Goal: Task Accomplishment & Management: Manage account settings

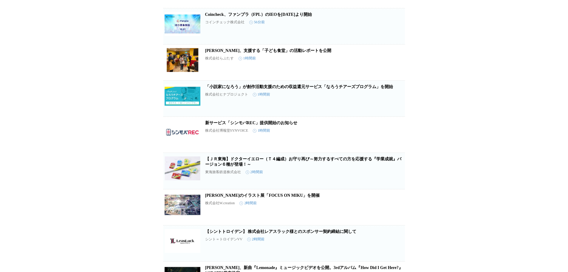
scroll to position [60, 0]
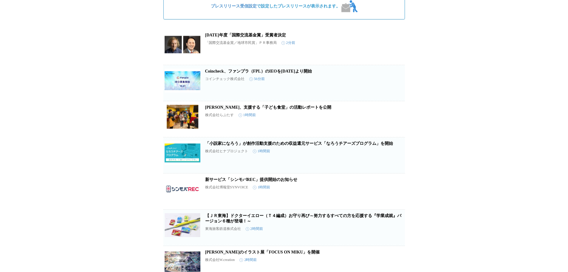
click at [397, 53] on icon "button" at bounding box center [395, 49] width 7 height 7
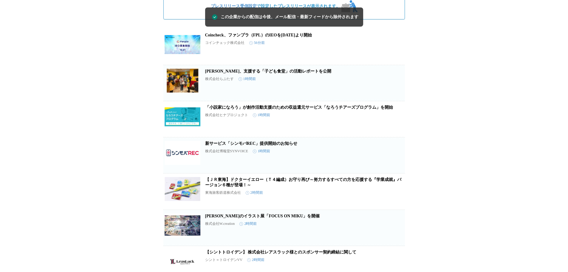
click at [396, 88] on icon "button" at bounding box center [395, 85] width 7 height 7
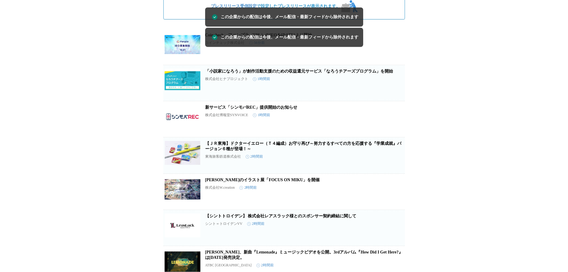
click at [396, 88] on icon "button" at bounding box center [395, 85] width 7 height 7
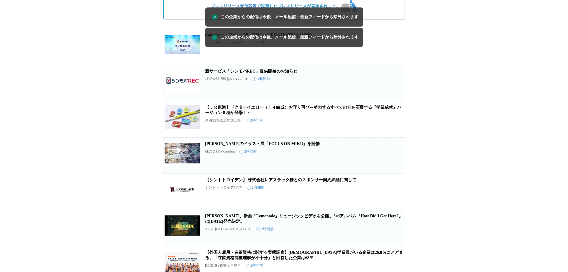
click at [396, 88] on icon "button" at bounding box center [395, 85] width 7 height 7
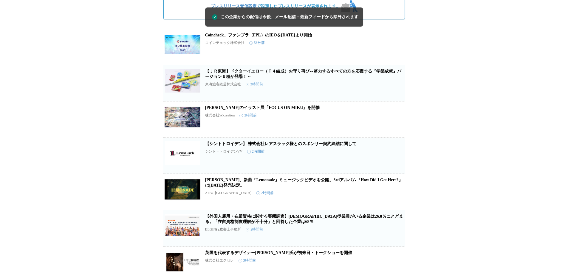
click at [394, 124] on icon "button" at bounding box center [395, 121] width 7 height 7
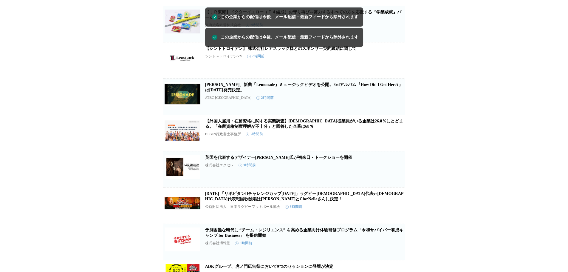
scroll to position [119, 0]
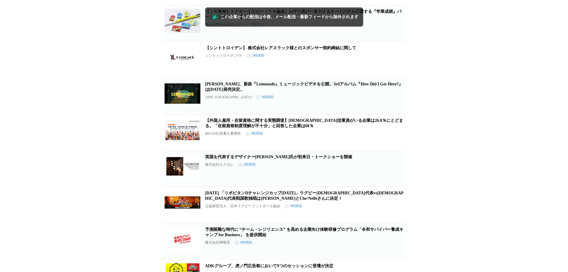
click at [396, 110] on span "この企業を受け取らない" at bounding box center [395, 107] width 19 height 8
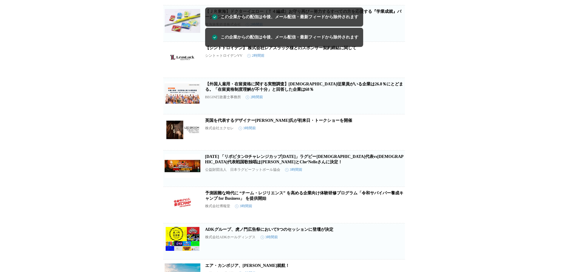
click at [396, 110] on span "この企業を受け取らない" at bounding box center [395, 107] width 19 height 8
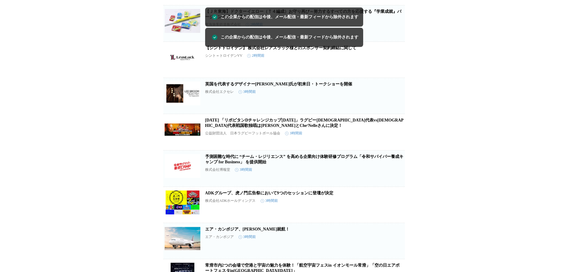
click at [396, 110] on span "この企業を受け取らない" at bounding box center [395, 107] width 19 height 8
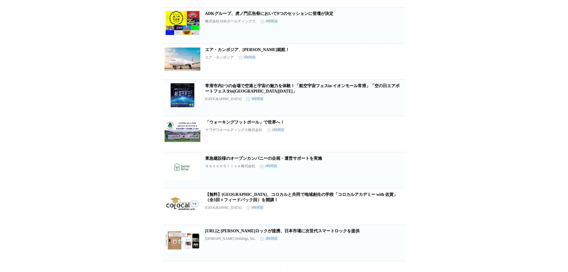
scroll to position [268, 0]
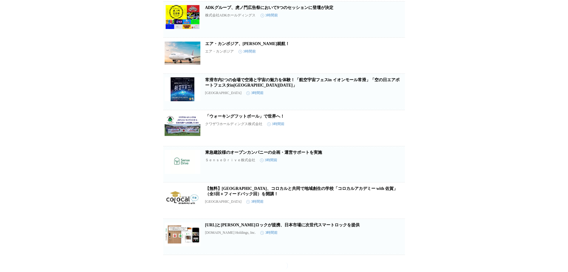
click at [397, 69] on button "この企業を受け取らない" at bounding box center [395, 63] width 19 height 19
